Goal: Entertainment & Leisure: Consume media (video, audio)

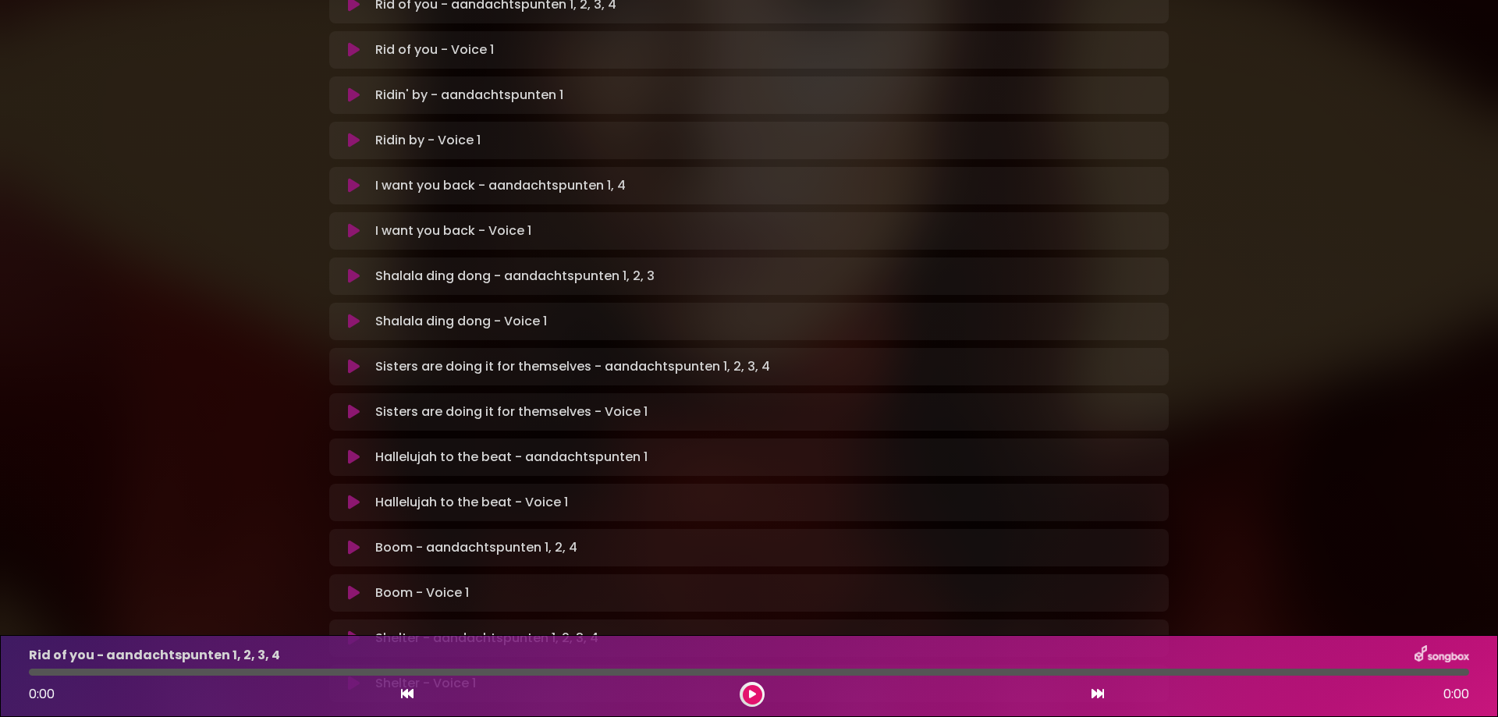
click at [350, 449] on icon at bounding box center [354, 457] width 12 height 16
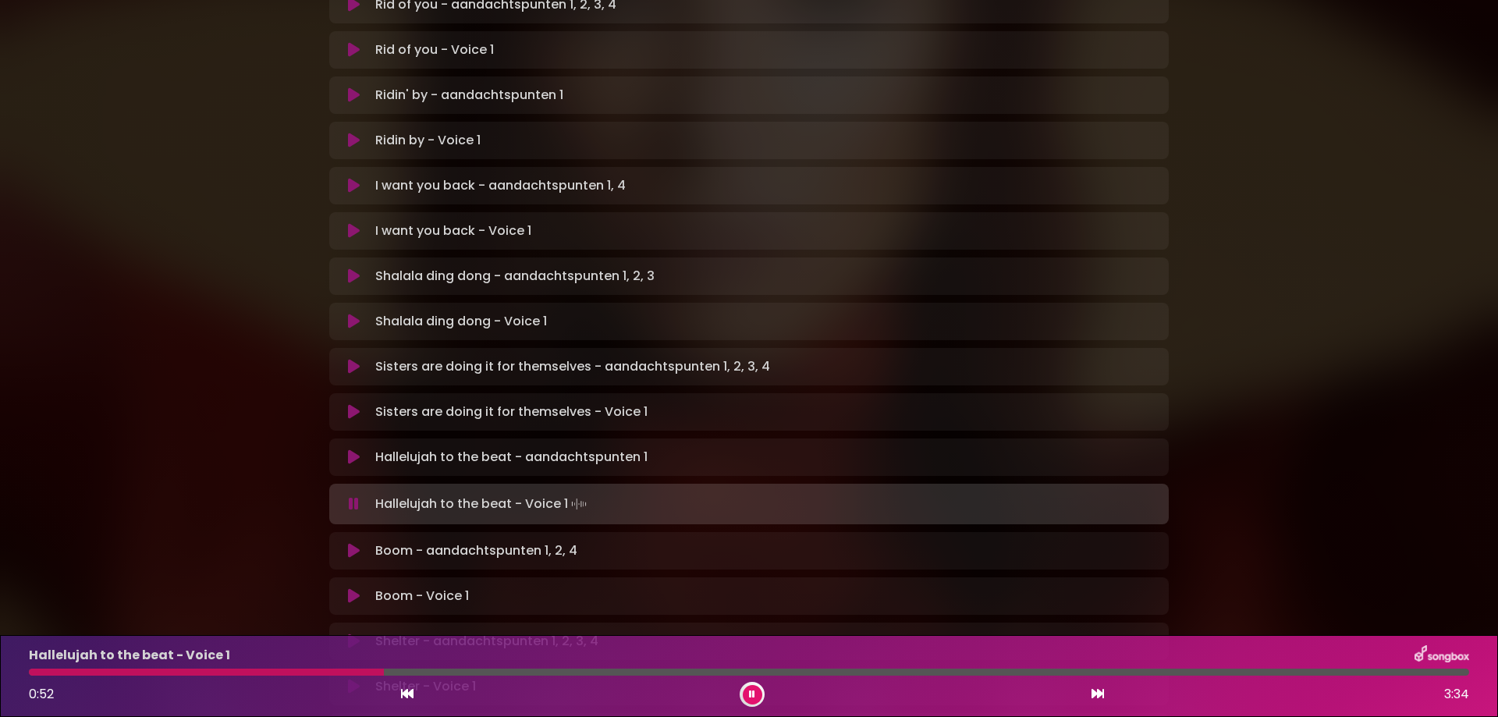
click at [64, 676] on div "Hallelujah to the beat - Voice 1 0:52 3:34" at bounding box center [749, 676] width 1459 height 62
click at [61, 672] on div at bounding box center [209, 672] width 360 height 7
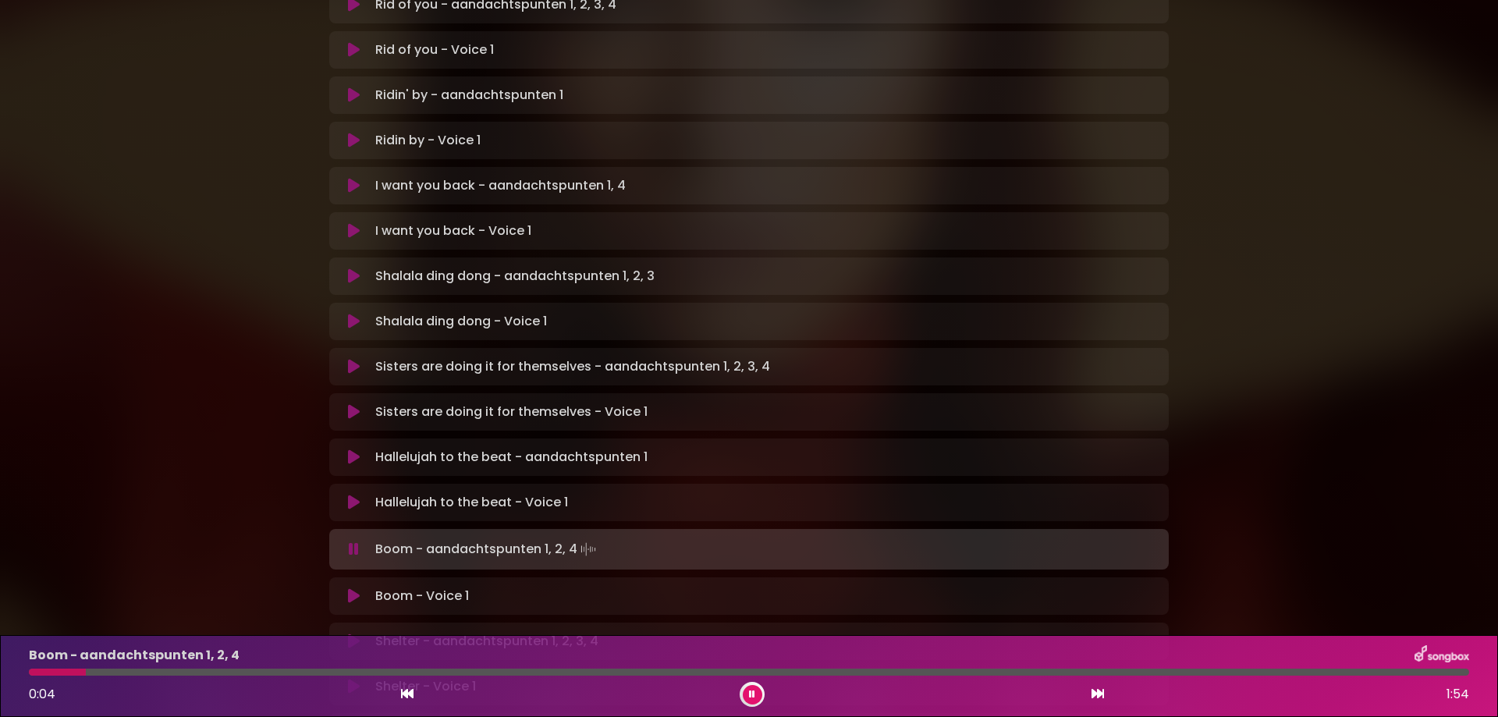
click at [351, 495] on icon at bounding box center [354, 503] width 12 height 16
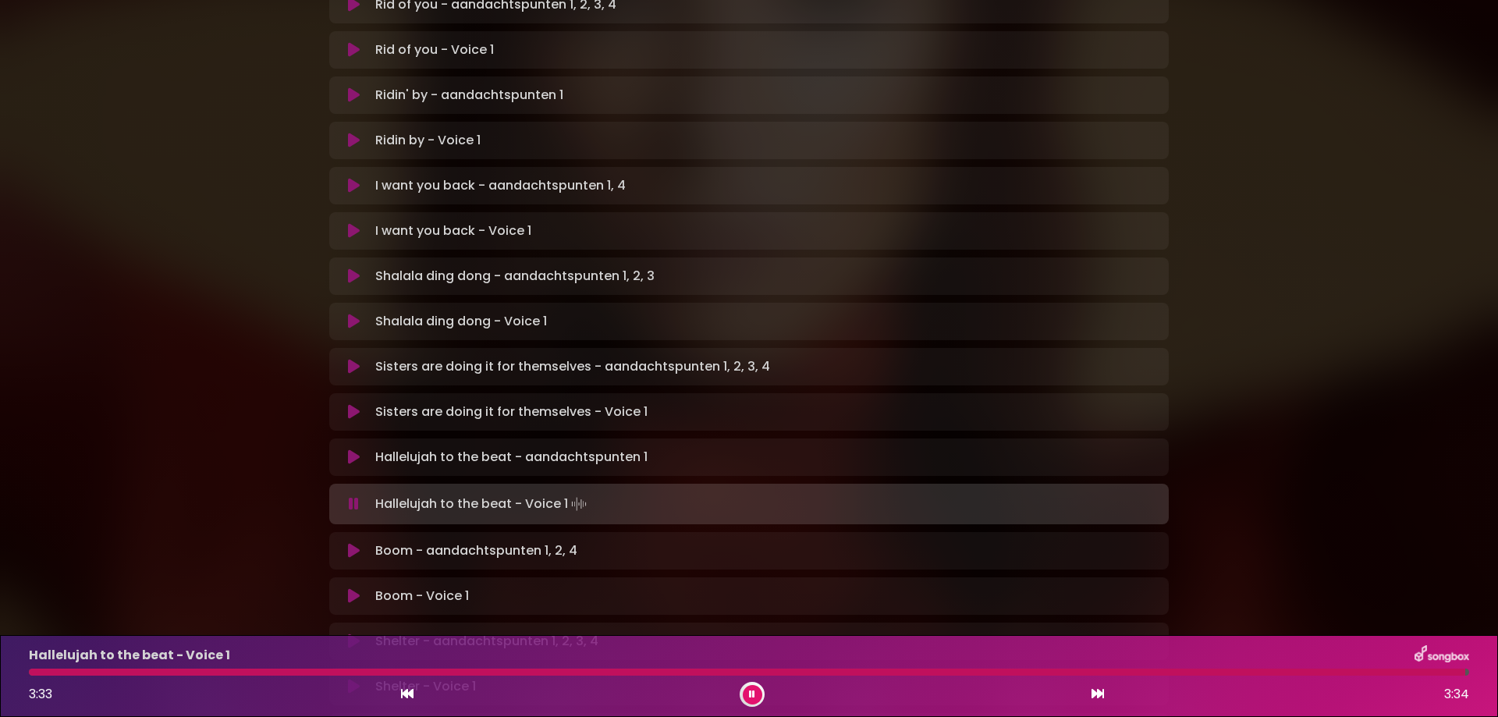
click at [351, 588] on icon at bounding box center [354, 596] width 12 height 16
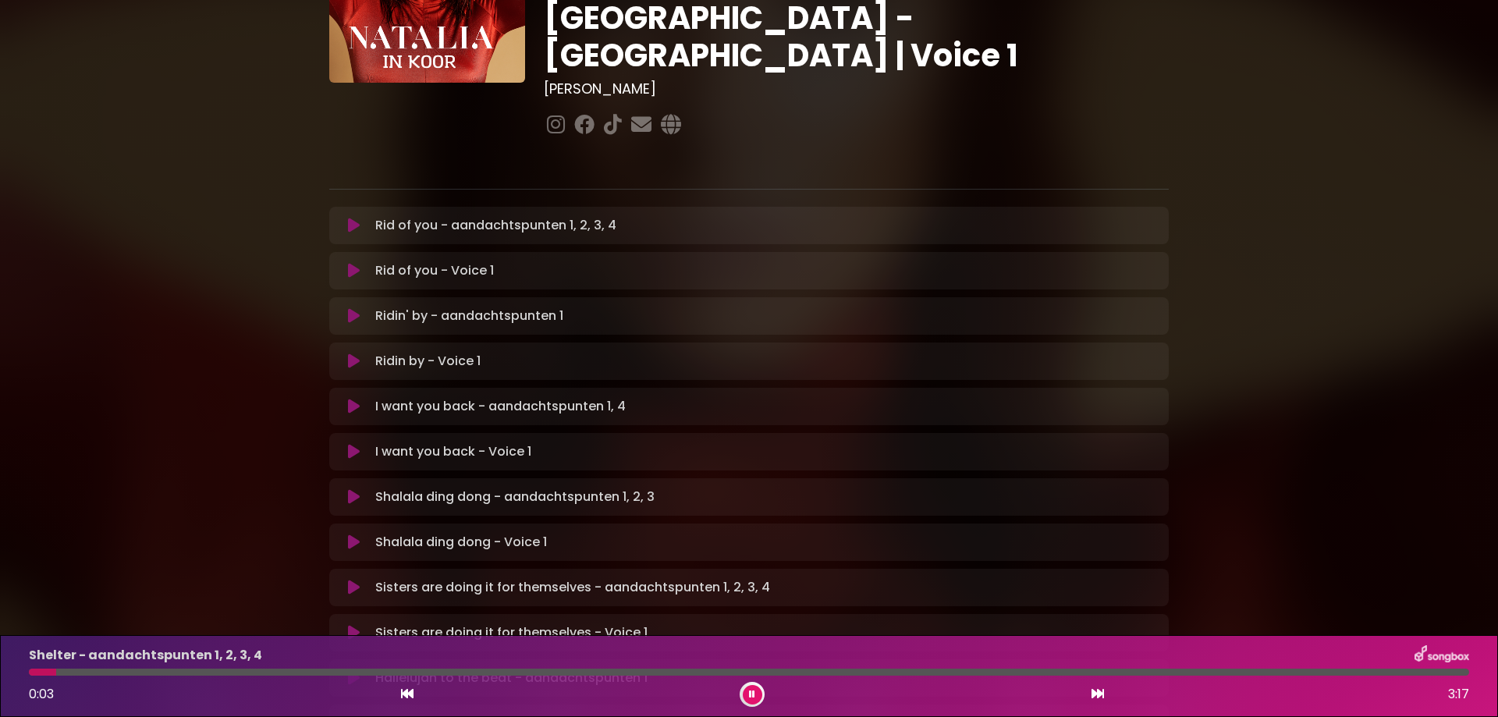
scroll to position [156, 0]
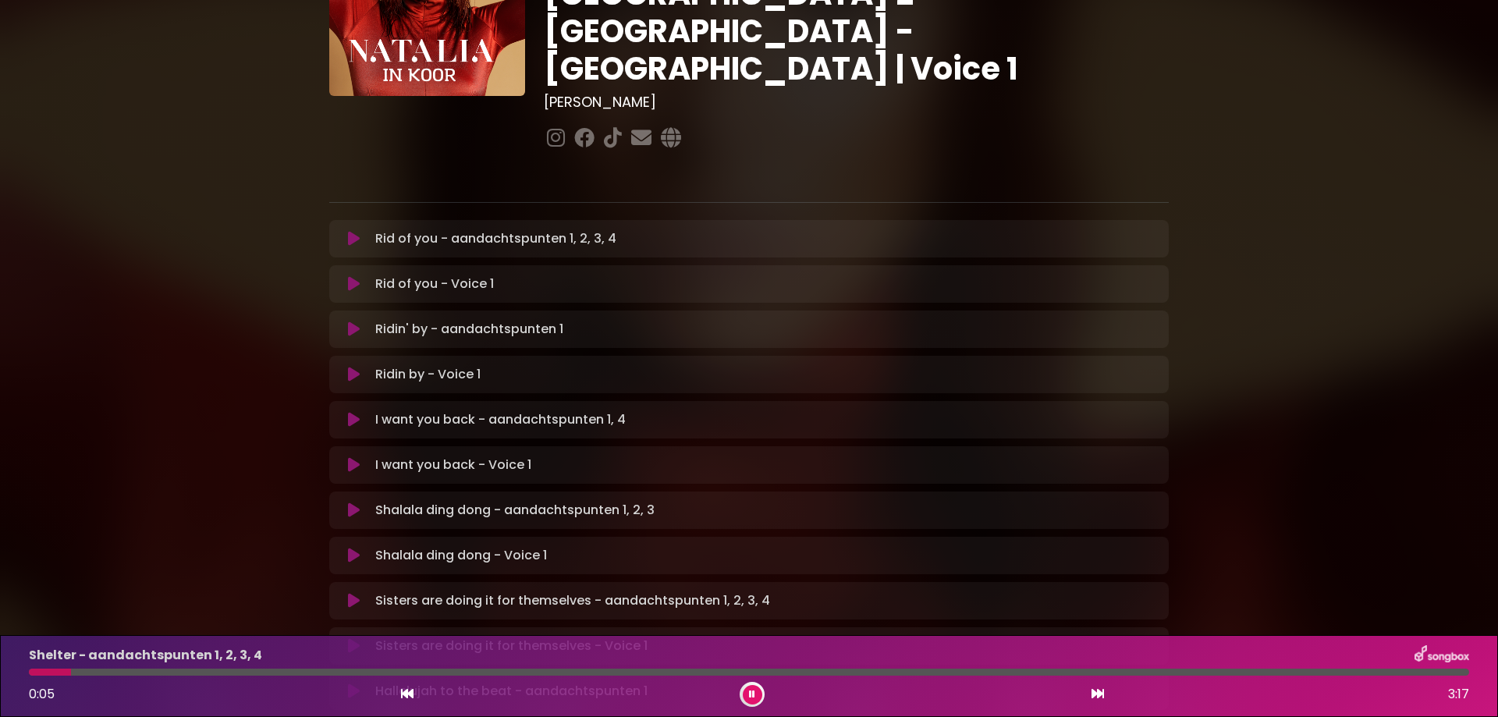
click at [353, 276] on icon at bounding box center [354, 284] width 12 height 16
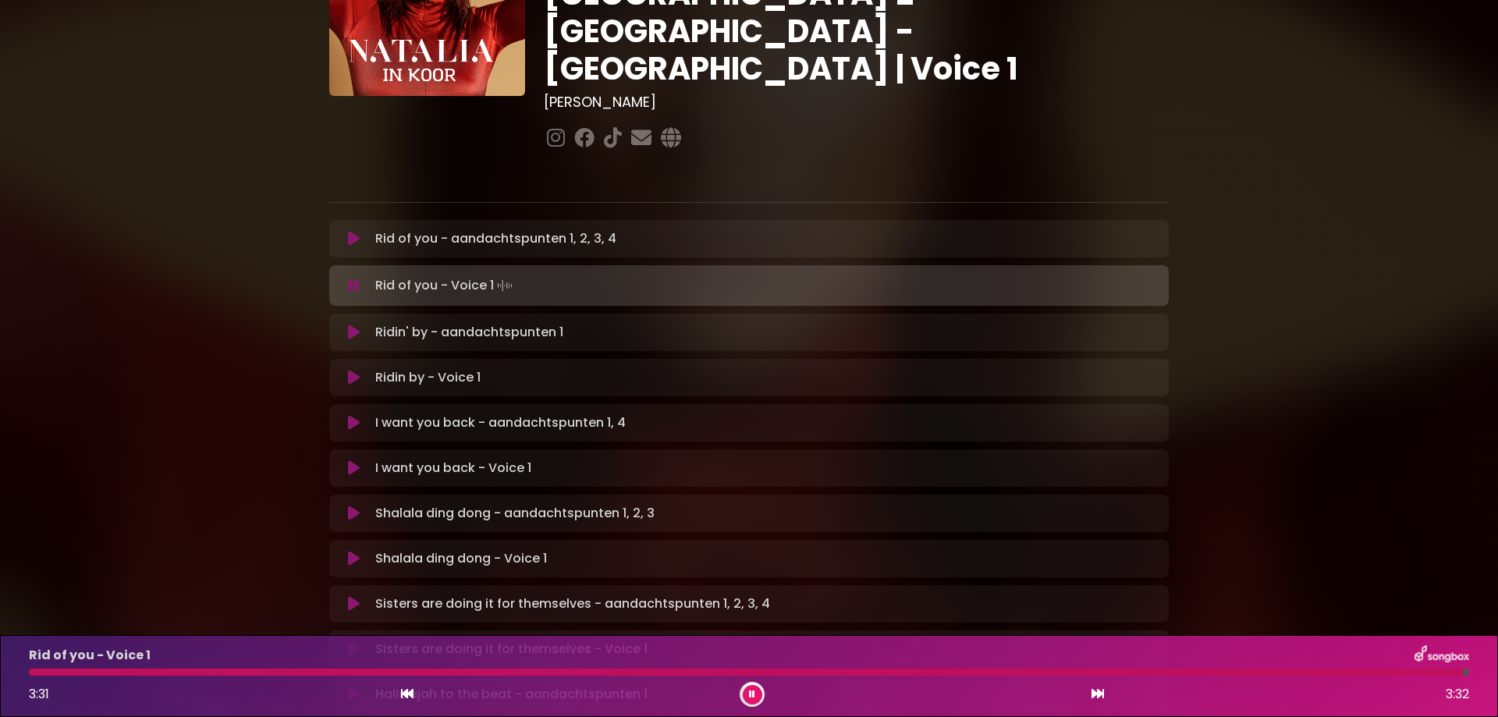
click at [352, 370] on icon at bounding box center [354, 378] width 12 height 16
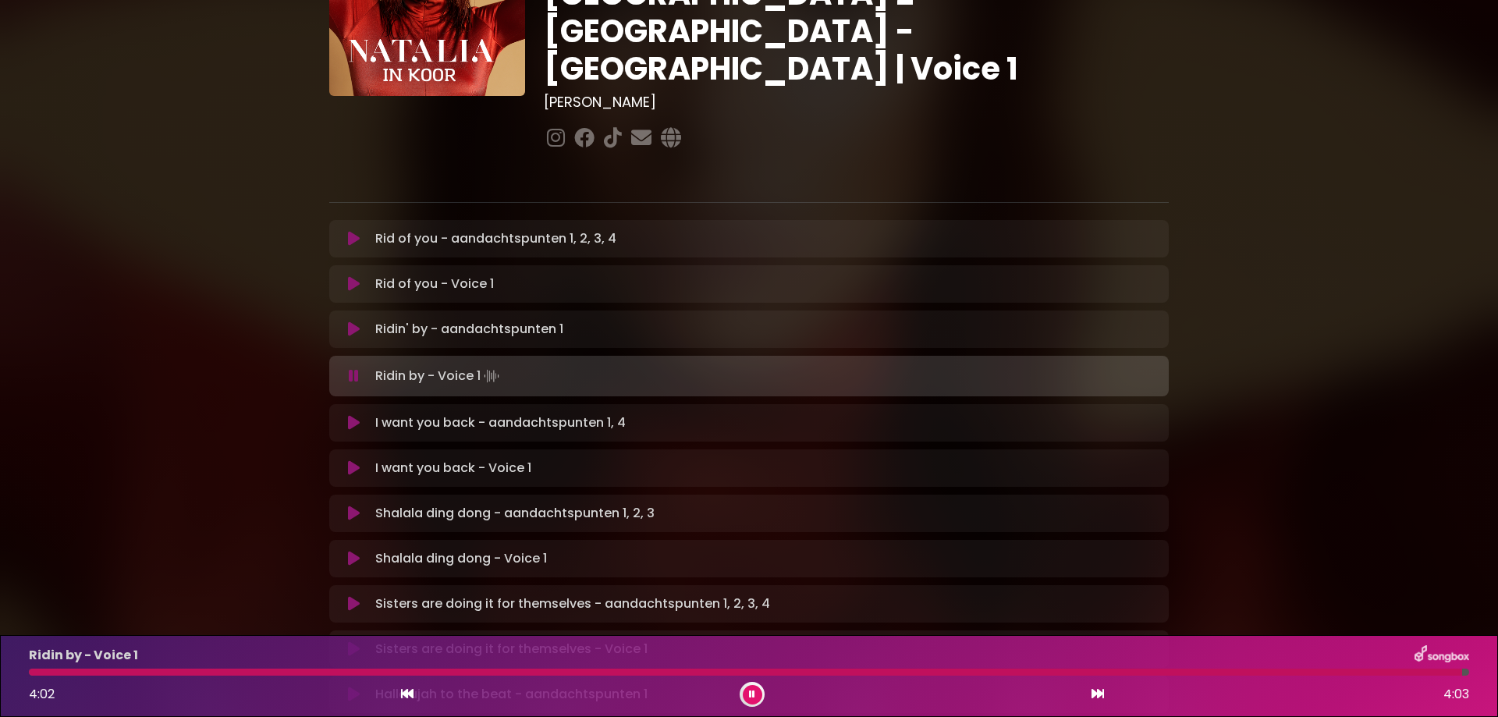
click at [352, 231] on icon at bounding box center [354, 239] width 12 height 16
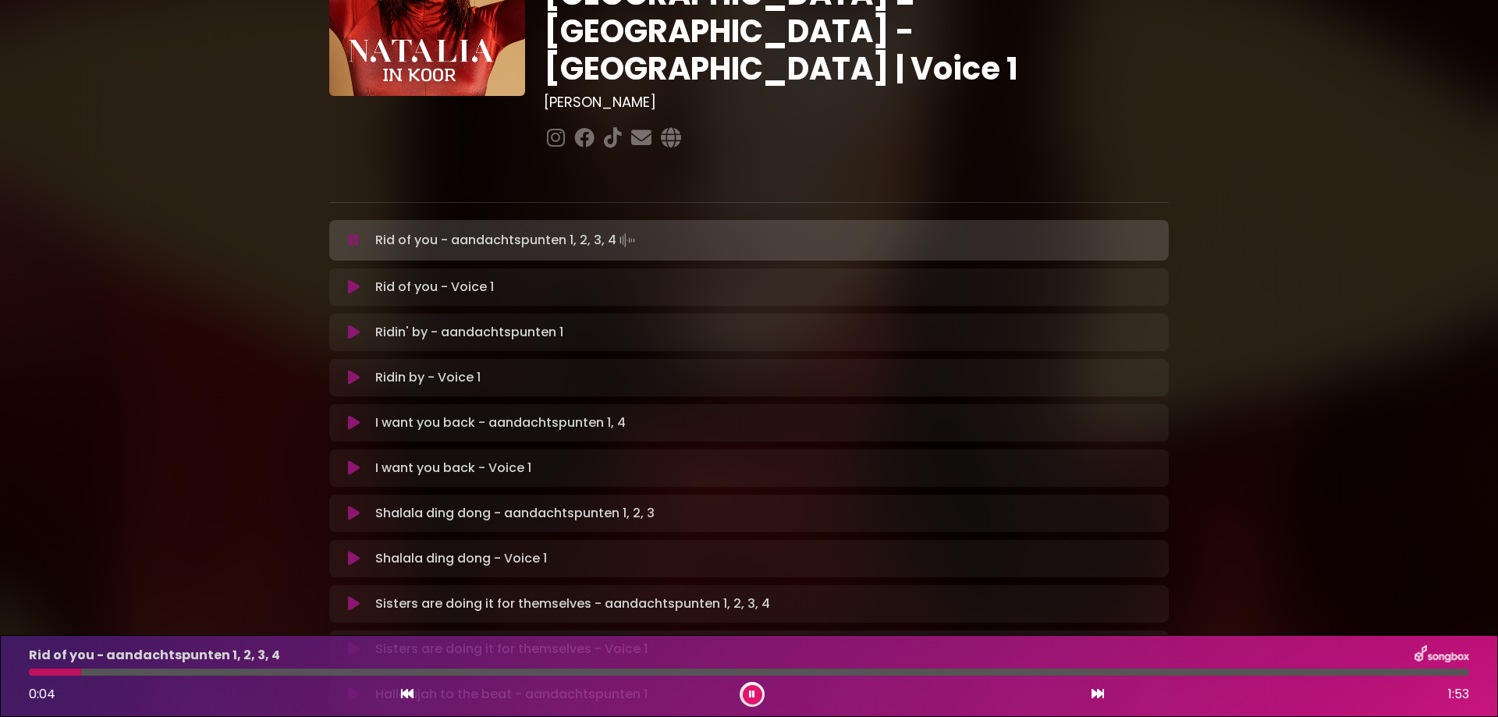
click at [352, 279] on icon at bounding box center [354, 287] width 12 height 16
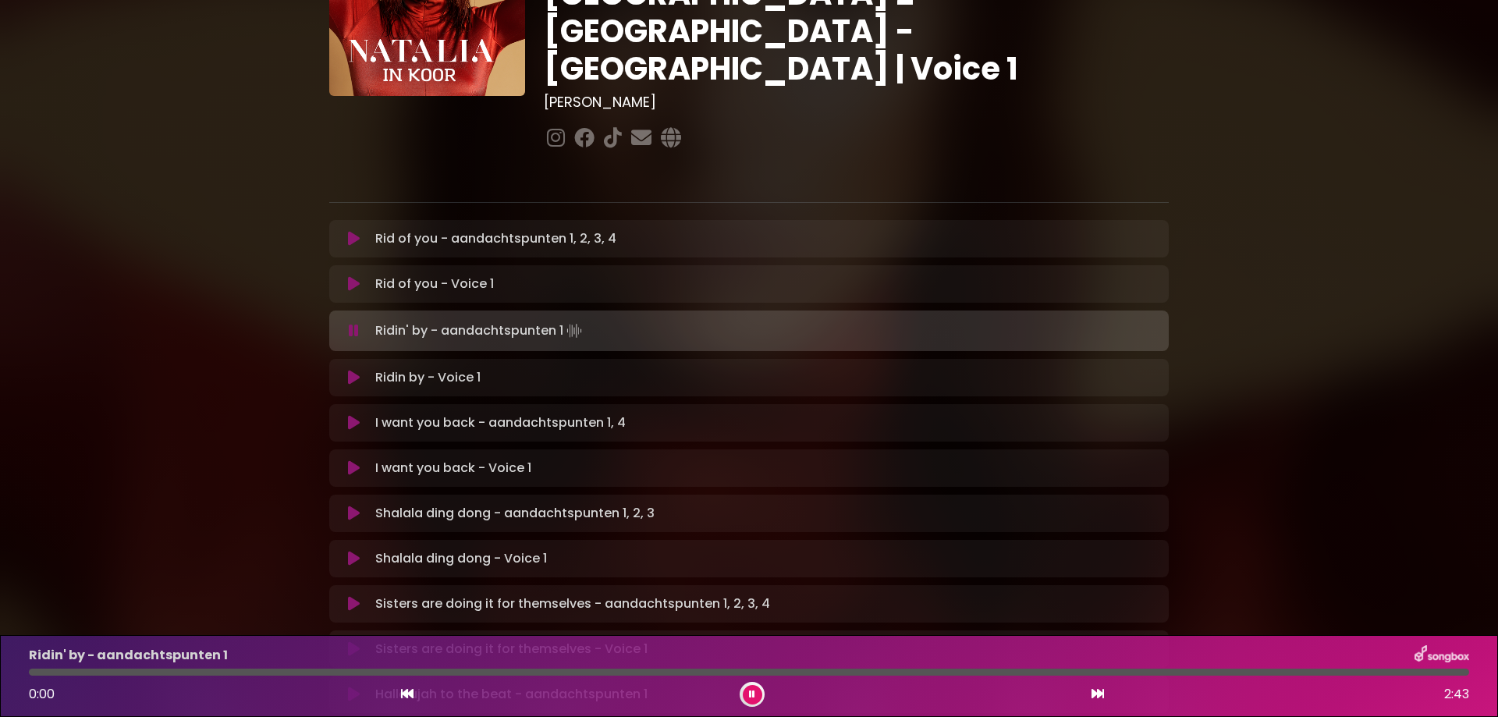
scroll to position [234, 0]
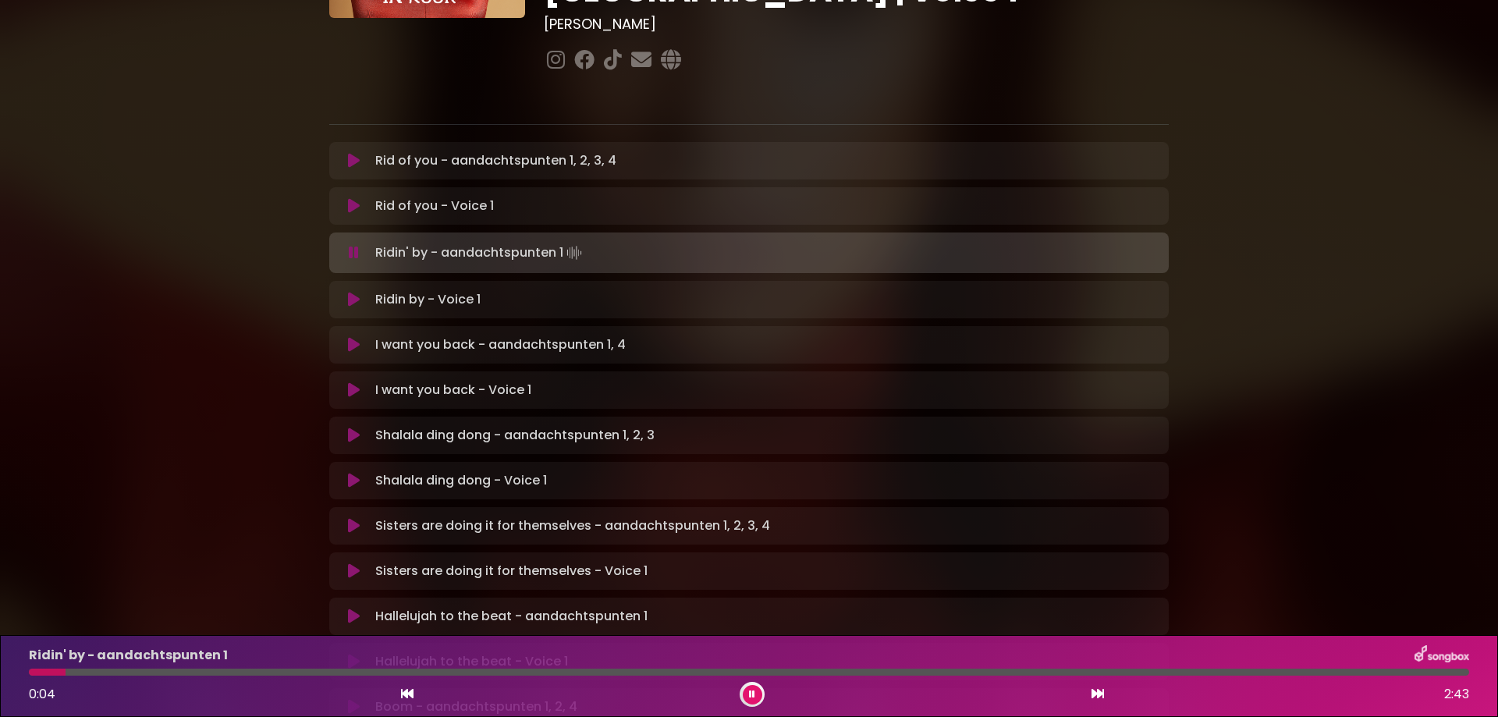
click at [346, 292] on button at bounding box center [354, 300] width 30 height 16
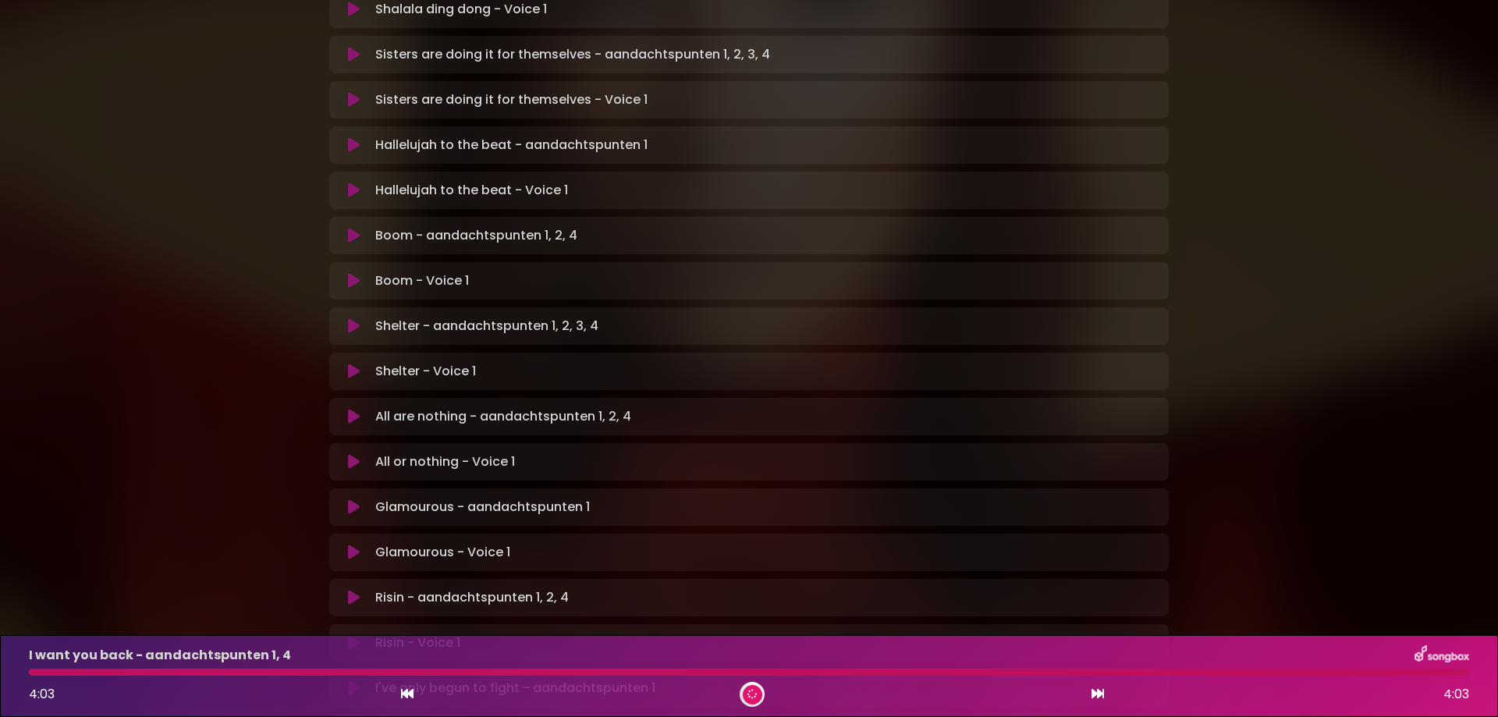
scroll to position [699, 0]
